Goal: Task Accomplishment & Management: Use online tool/utility

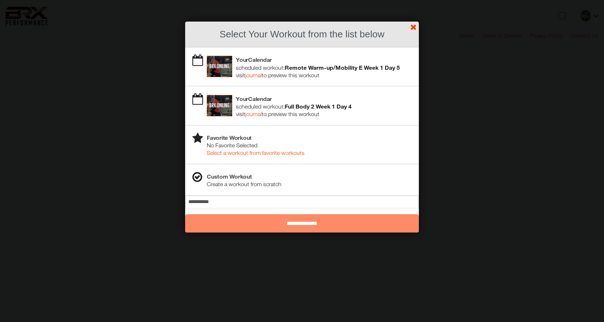
click at [254, 75] on link "journal" at bounding box center [253, 75] width 17 height 6
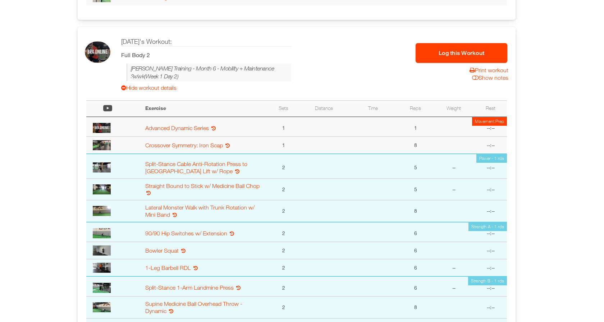
scroll to position [739, 0]
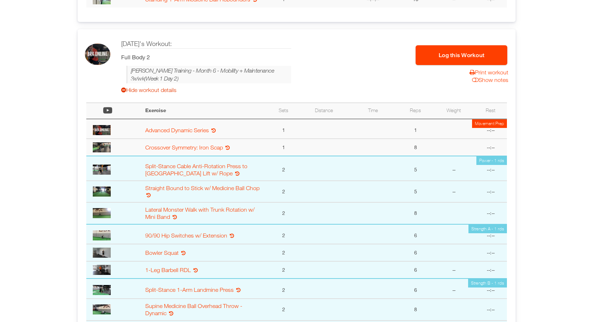
click at [164, 86] on link "Hide workout details" at bounding box center [206, 89] width 170 height 7
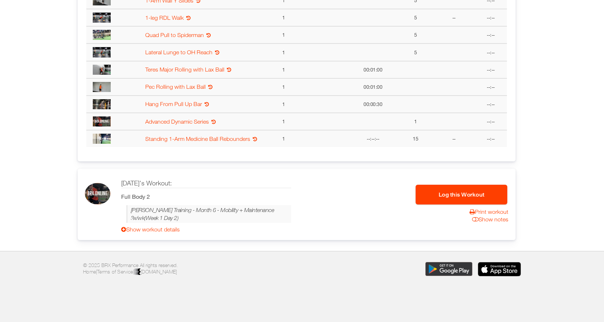
scroll to position [591, 0]
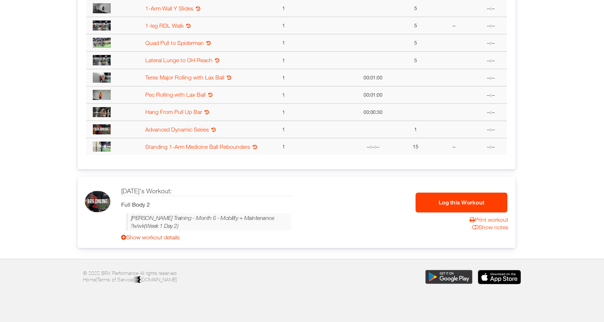
click at [150, 234] on link "Show workout details" at bounding box center [206, 237] width 170 height 7
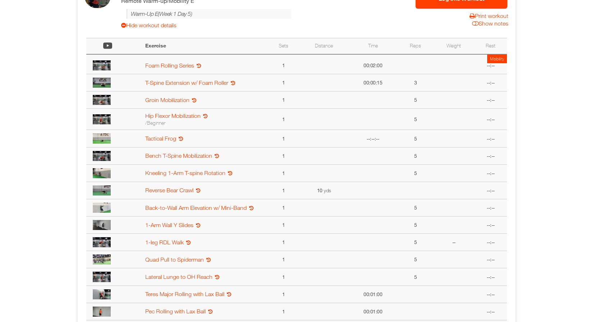
scroll to position [0, 0]
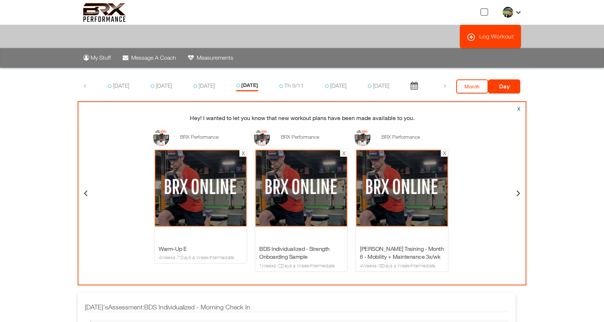
click at [106, 13] on img at bounding box center [104, 12] width 43 height 19
